Goal: Information Seeking & Learning: Learn about a topic

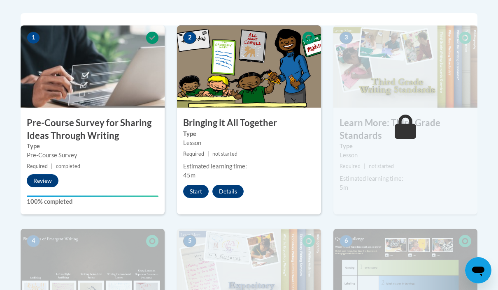
click at [200, 192] on button "Start" at bounding box center [196, 191] width 26 height 13
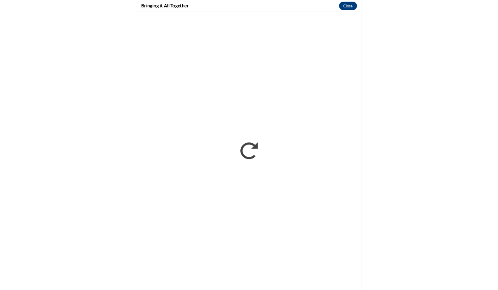
scroll to position [263, 0]
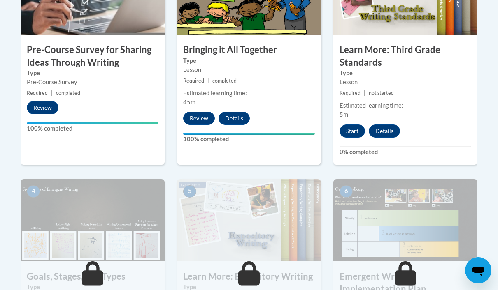
scroll to position [343, 0]
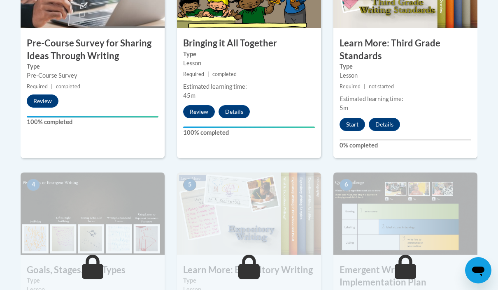
click at [357, 125] on button "Start" at bounding box center [352, 124] width 26 height 13
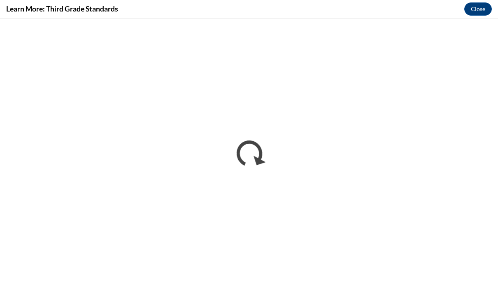
scroll to position [0, 0]
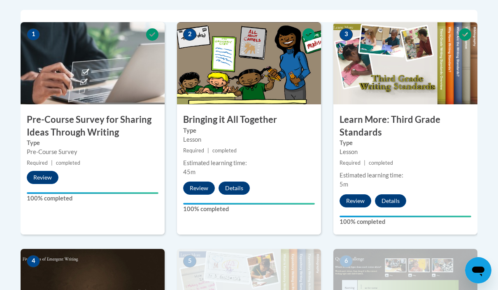
scroll to position [267, 0]
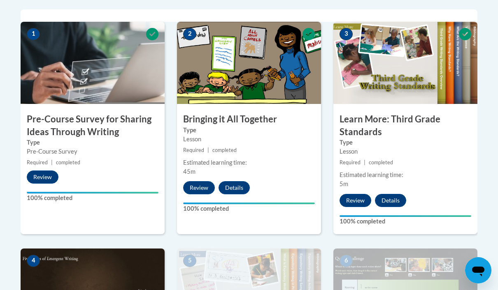
click at [359, 203] on button "Review" at bounding box center [355, 200] width 32 height 13
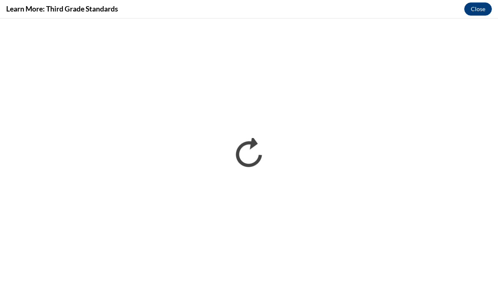
scroll to position [0, 0]
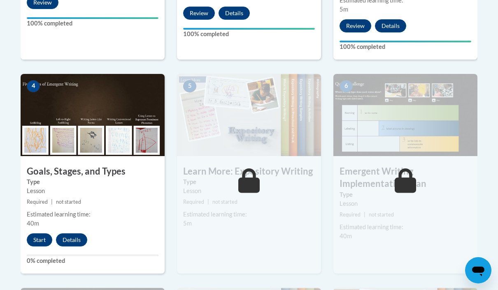
scroll to position [443, 0]
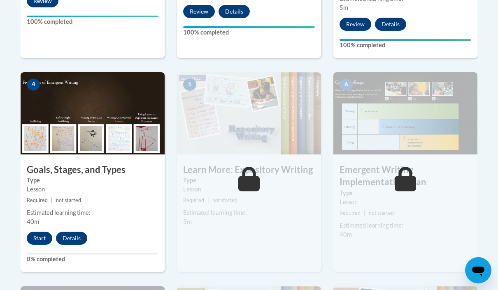
click at [41, 237] on button "Start" at bounding box center [40, 238] width 26 height 13
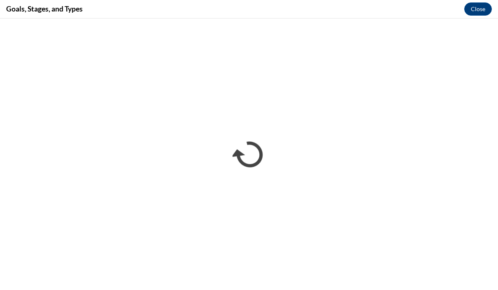
scroll to position [0, 0]
